Goal: Information Seeking & Learning: Check status

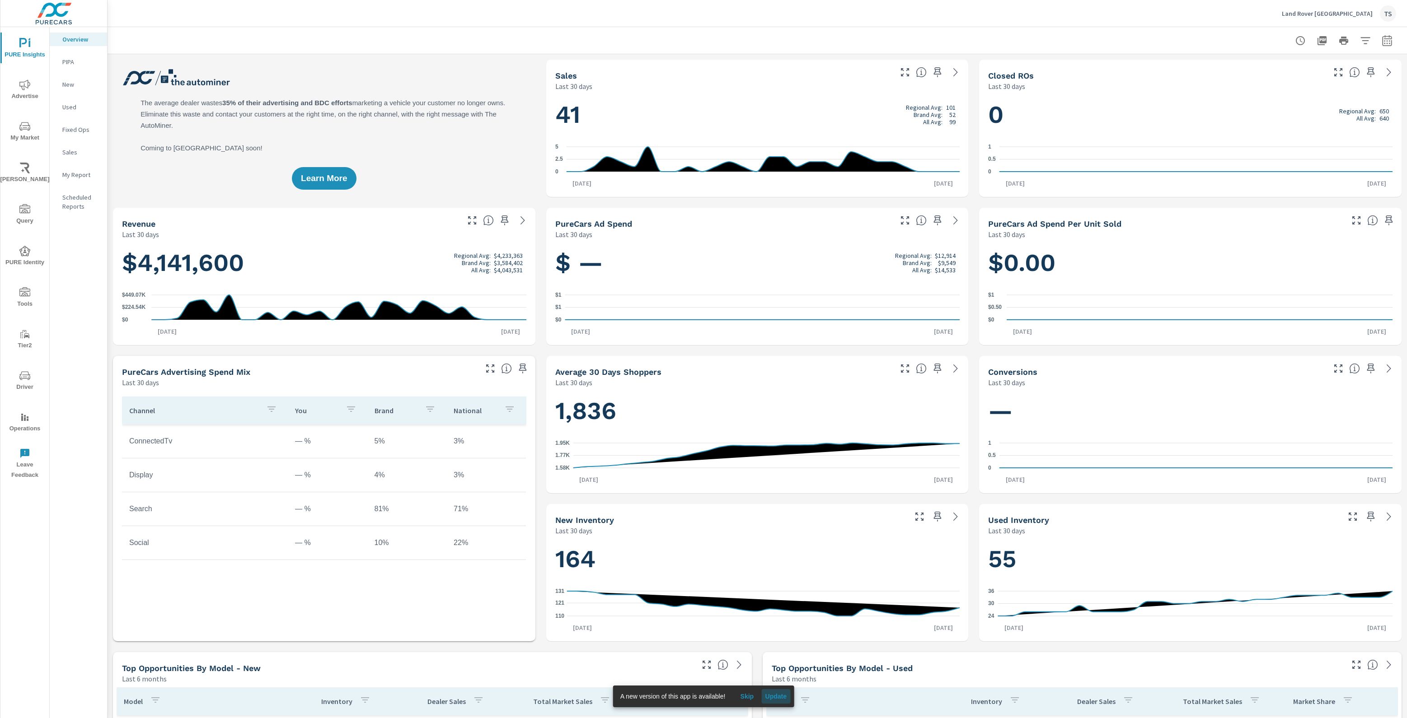
click at [781, 697] on span "Update" at bounding box center [776, 696] width 22 height 8
